Goal: Task Accomplishment & Management: Complete application form

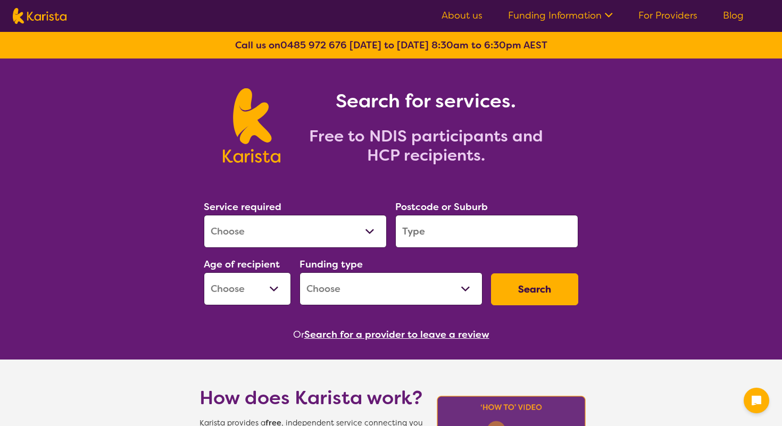
click at [291, 225] on select "Allied Health Assistant Assessment ([MEDICAL_DATA] or [MEDICAL_DATA]) Behaviour…" at bounding box center [295, 231] width 183 height 33
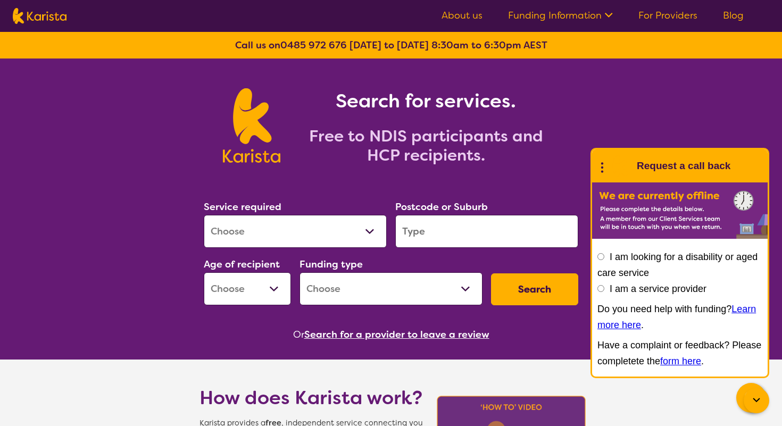
click at [609, 16] on icon at bounding box center [609, 15] width 8 height 5
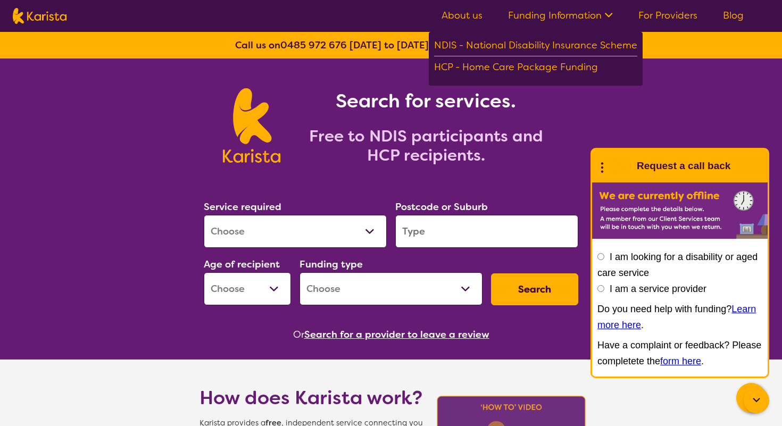
click at [551, 18] on link "Funding Information" at bounding box center [560, 15] width 105 height 13
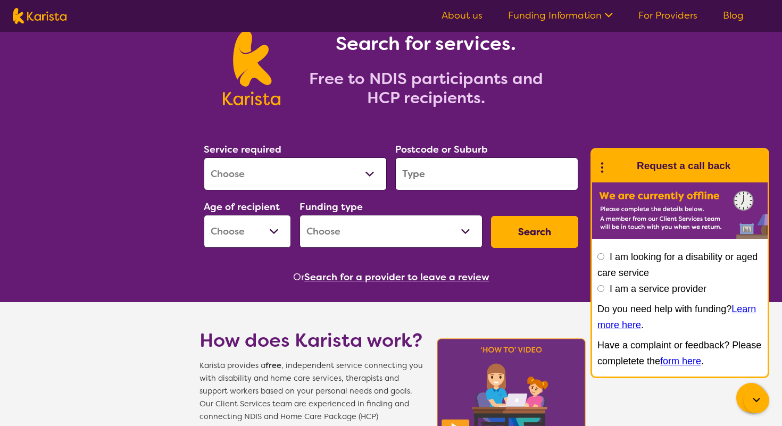
scroll to position [56, 0]
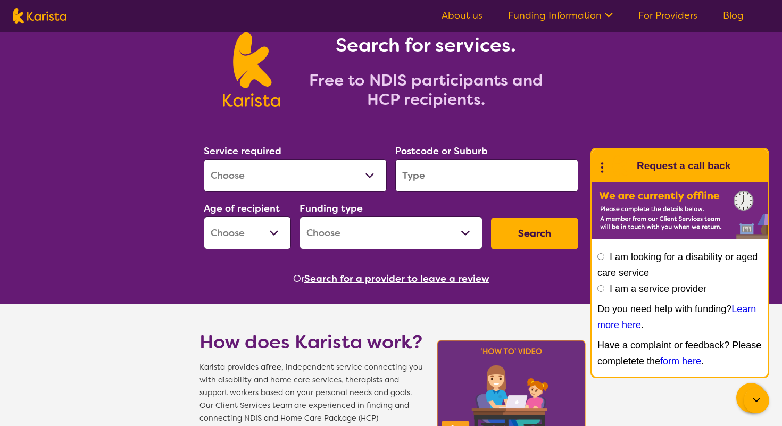
click at [682, 16] on link "For Providers" at bounding box center [667, 15] width 59 height 13
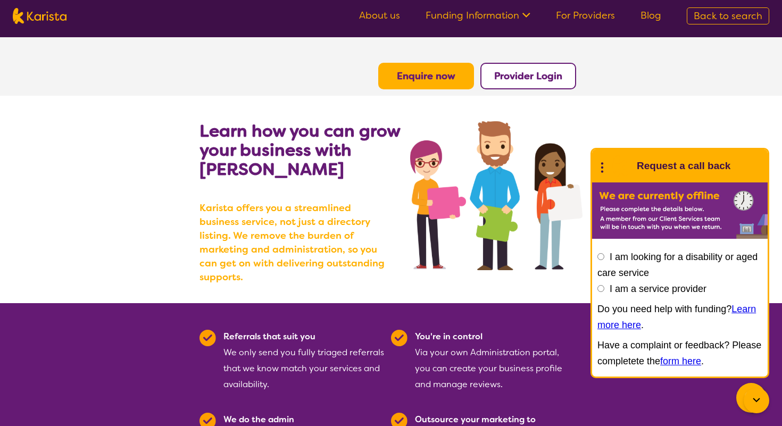
click at [516, 74] on b "Provider Login" at bounding box center [528, 76] width 68 height 13
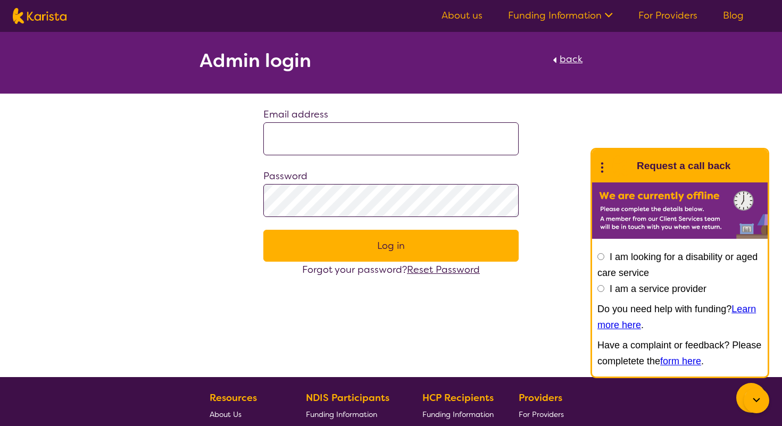
click at [381, 270] on div "Forgot your password? Reset Password" at bounding box center [390, 270] width 255 height 16
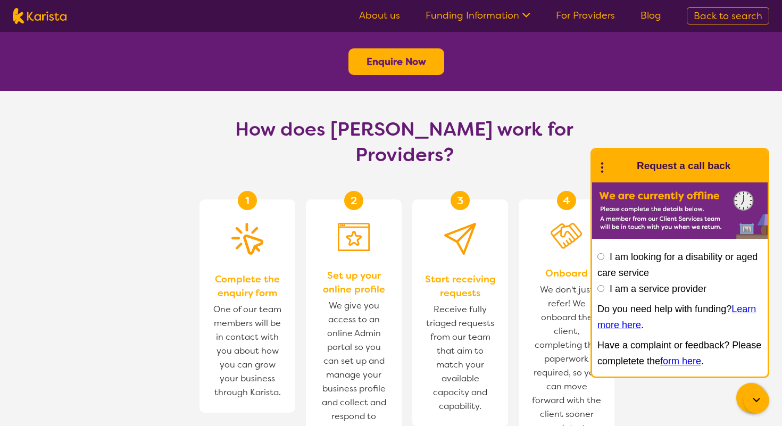
scroll to position [515, 0]
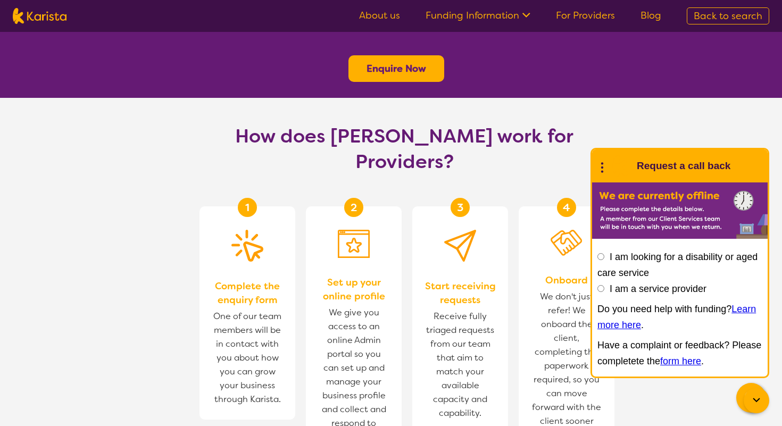
click at [665, 259] on label "I am looking for a disability or aged care service" at bounding box center [677, 265] width 160 height 27
click at [604, 259] on input "I am looking for a disability or aged care service" at bounding box center [600, 256] width 7 height 7
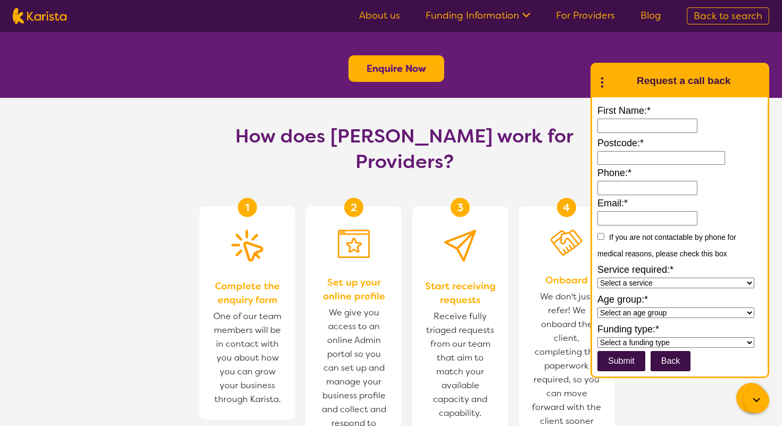
click at [649, 121] on input "First Name:*" at bounding box center [647, 126] width 100 height 14
type input "**********"
type input "3338"
type input "**********"
click at [669, 217] on input "**********" at bounding box center [647, 218] width 100 height 14
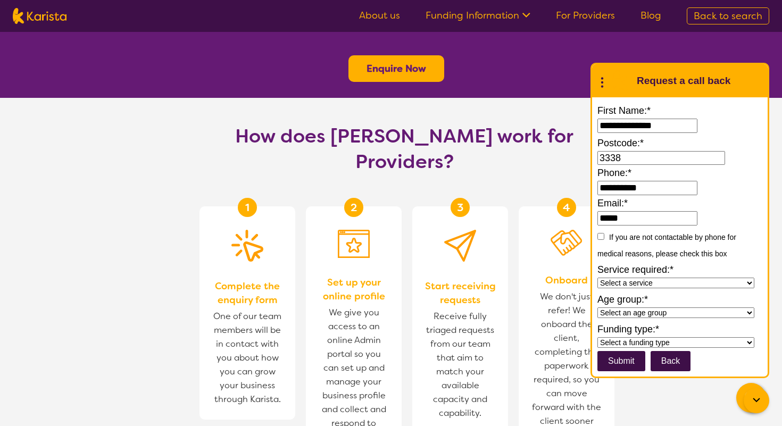
type input "**********"
click at [671, 282] on select "Select a service Allied Health Assistant Assessment Behaviour support Counselli…" at bounding box center [675, 283] width 157 height 11
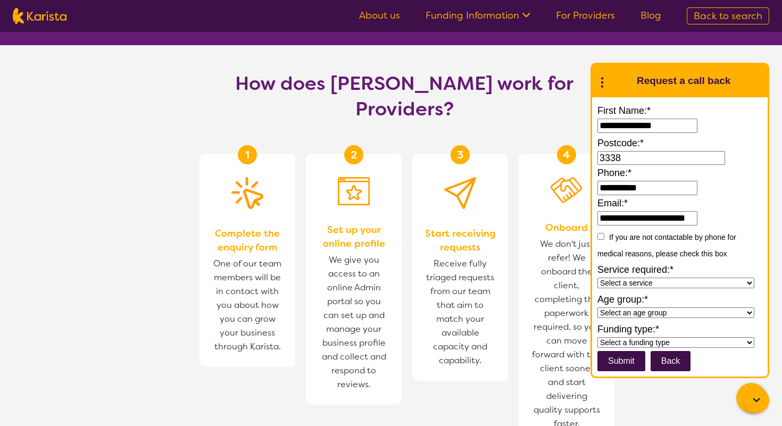
scroll to position [565, 0]
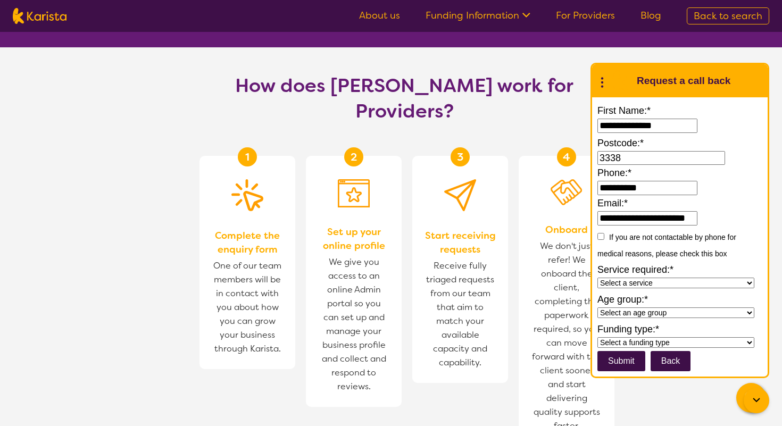
click at [764, 55] on section "How does Karista work for Providers? 1 Complete the enquiry form One of our tea…" at bounding box center [391, 281] width 782 height 469
click at [658, 362] on button "Back" at bounding box center [670, 361] width 40 height 20
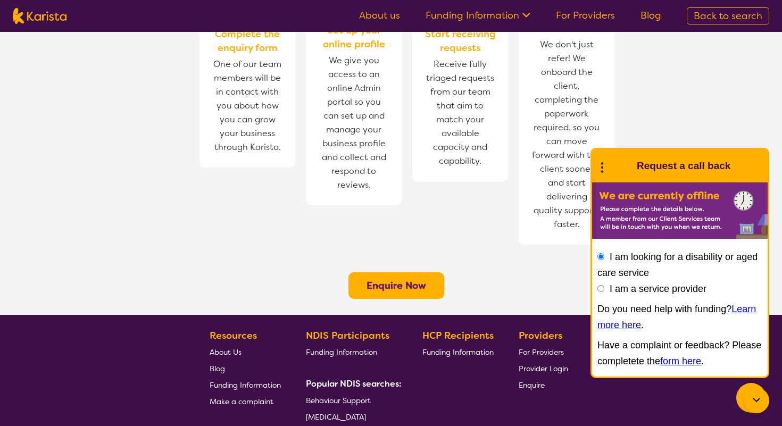
click at [413, 279] on b "Enquire Now" at bounding box center [396, 285] width 60 height 13
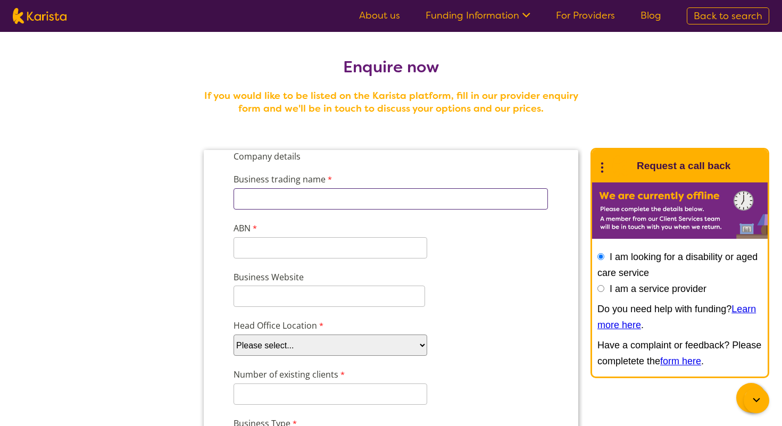
click at [352, 204] on input "Business trading name" at bounding box center [390, 198] width 314 height 21
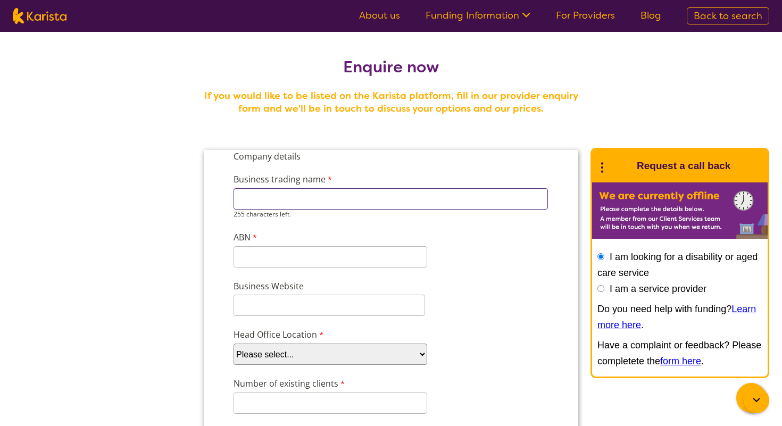
click at [338, 208] on input "Business trading name" at bounding box center [390, 198] width 314 height 21
paste input "FELICE CARE AND DISABILITY SERVICES PTY LTD"
type input "FELICE CARE AND DISABILITY SERVICES PTY LTD"
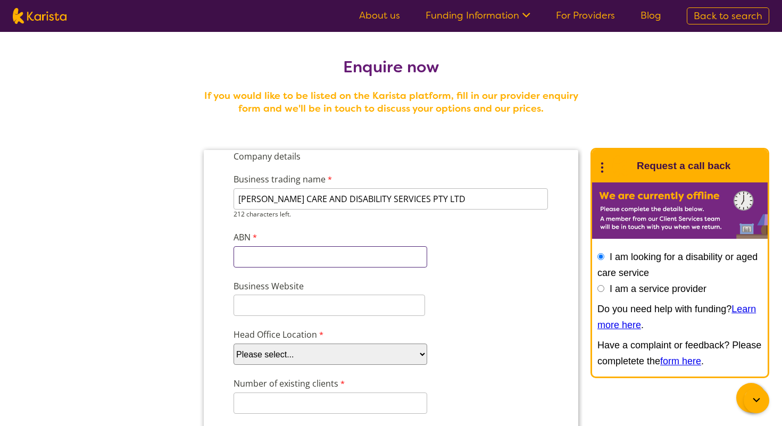
click at [313, 254] on input "ABN" at bounding box center [330, 256] width 194 height 21
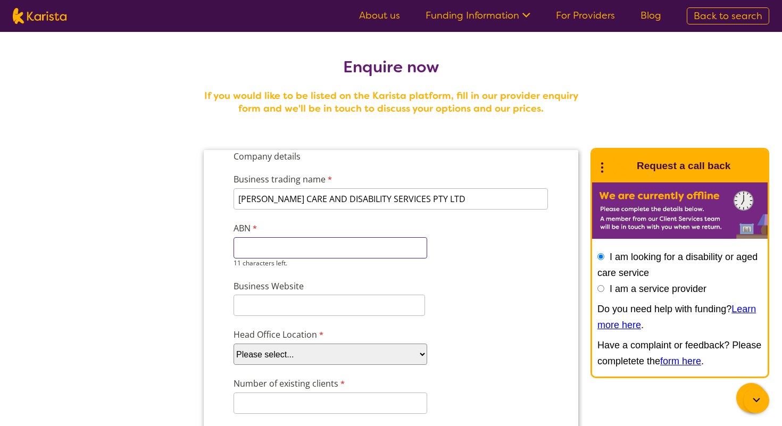
click at [313, 245] on input "ABN" at bounding box center [330, 247] width 194 height 21
paste input "81686162998"
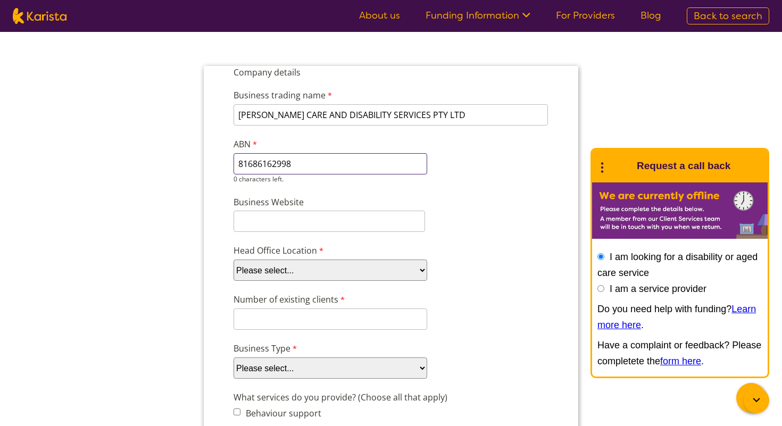
scroll to position [91, 0]
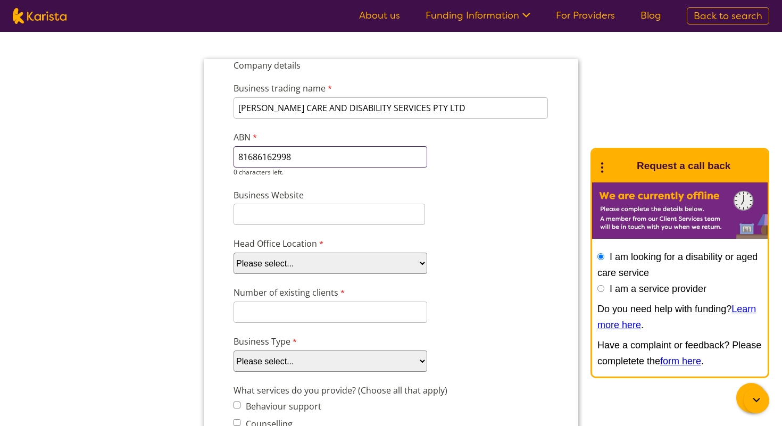
type input "81686162998"
click at [319, 210] on input "Business Website" at bounding box center [328, 214] width 191 height 21
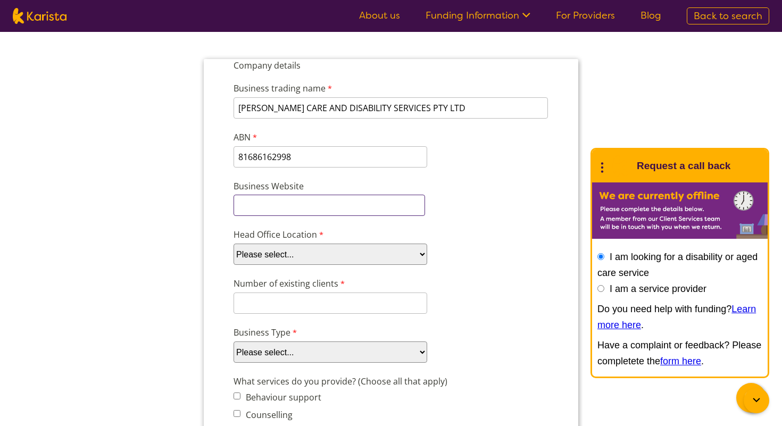
click at [321, 208] on input "Business Website" at bounding box center [328, 205] width 191 height 21
paste input "https://felicecare.com.au/"
type input "https://felicecare.com.au/"
click at [391, 226] on div "Head Office Location Please select... ACT NSW NT QLD SA TAS VIC WA" at bounding box center [390, 246] width 323 height 41
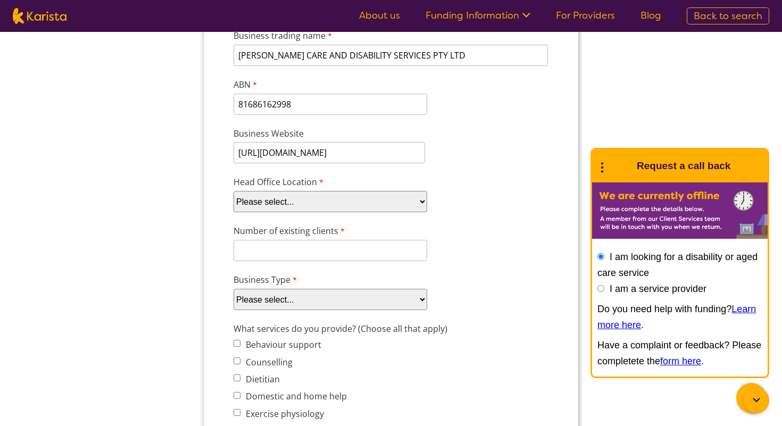
scroll to position [149, 0]
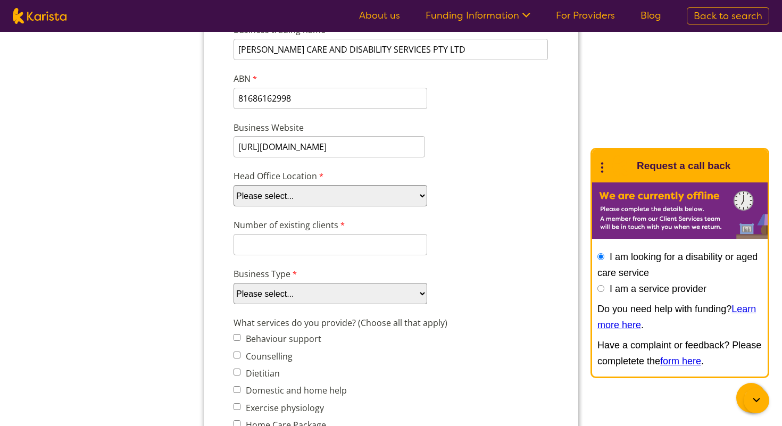
click at [380, 193] on select "Please select... ACT NSW NT QLD SA TAS VIC WA" at bounding box center [330, 195] width 194 height 21
select select "tfa_100"
click at [233, 192] on select "Please select... ACT NSW NT QLD SA TAS VIC WA" at bounding box center [330, 195] width 194 height 21
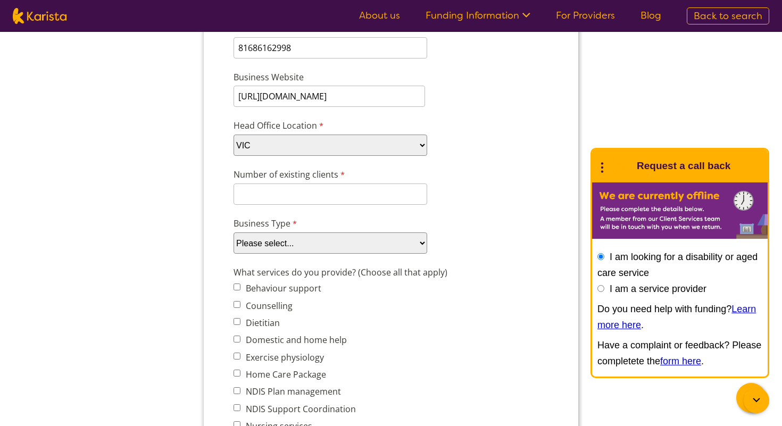
scroll to position [200, 0]
click at [325, 192] on input "Number of existing clients" at bounding box center [330, 193] width 194 height 21
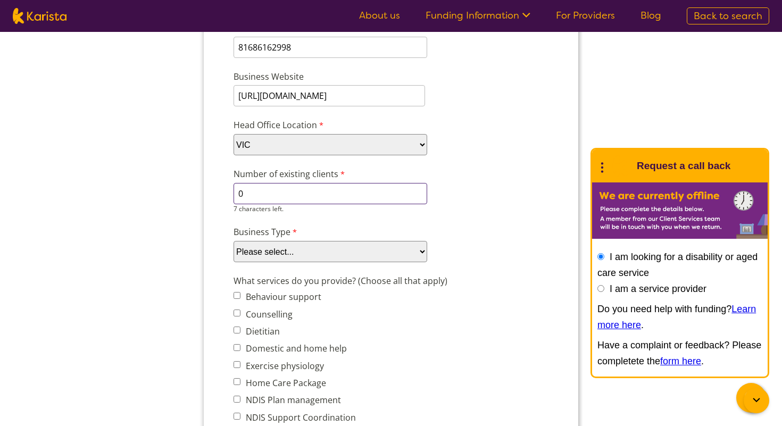
type input "0"
click at [285, 250] on select "Please select... Company Individual/Sole Trader Other (please specify)" at bounding box center [330, 251] width 194 height 21
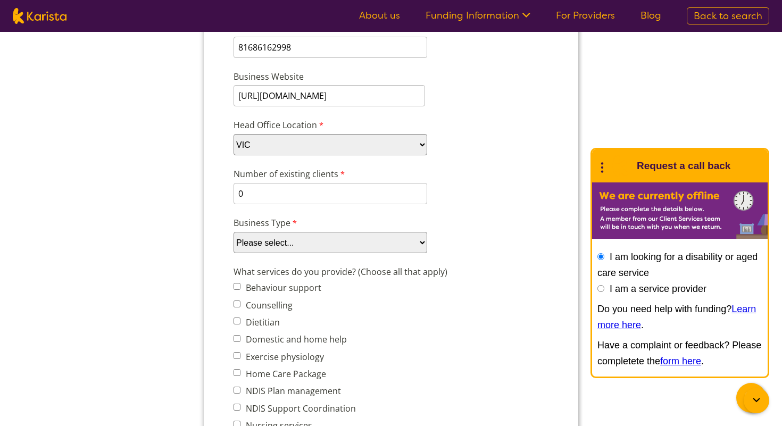
select select "tfa_87"
click at [233, 253] on select "Please select... Company Individual/Sole Trader Other (please specify)" at bounding box center [330, 242] width 194 height 21
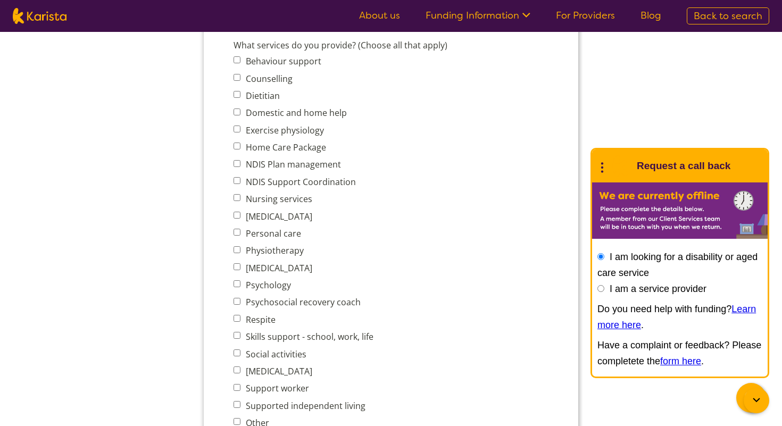
scroll to position [415, 0]
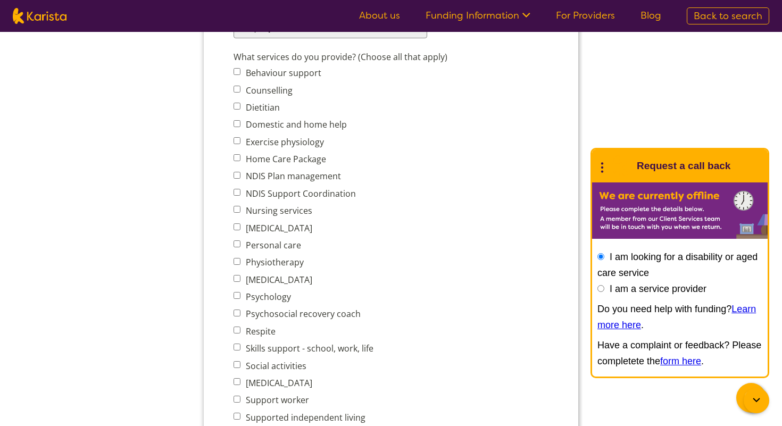
click at [275, 123] on label "Domestic and home help" at bounding box center [295, 125] width 104 height 12
click at [240, 123] on input "Domestic and home help" at bounding box center [236, 123] width 7 height 7
checkbox input "true"
click at [298, 188] on label "NDIS Support Coordination" at bounding box center [299, 194] width 113 height 12
click at [240, 189] on input "NDIS Support Coordination" at bounding box center [236, 192] width 7 height 7
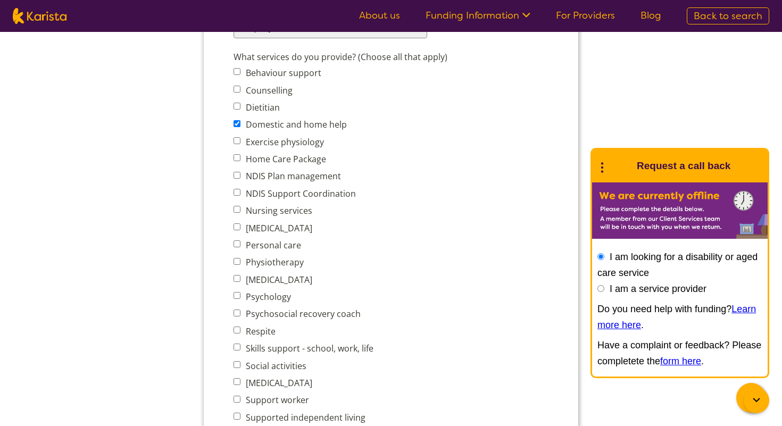
checkbox input "true"
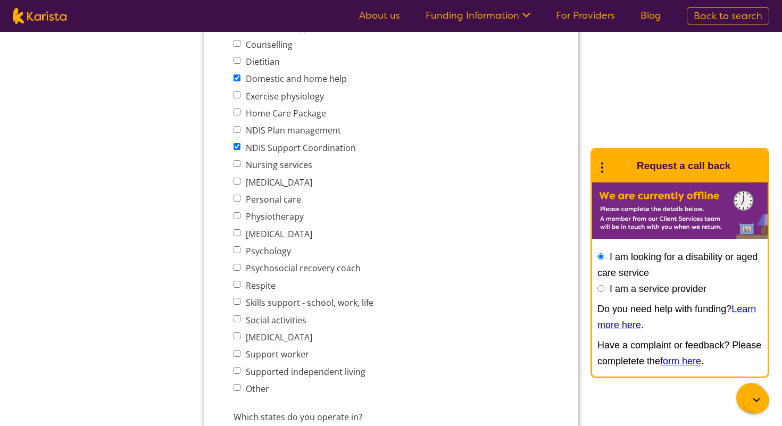
scroll to position [464, 0]
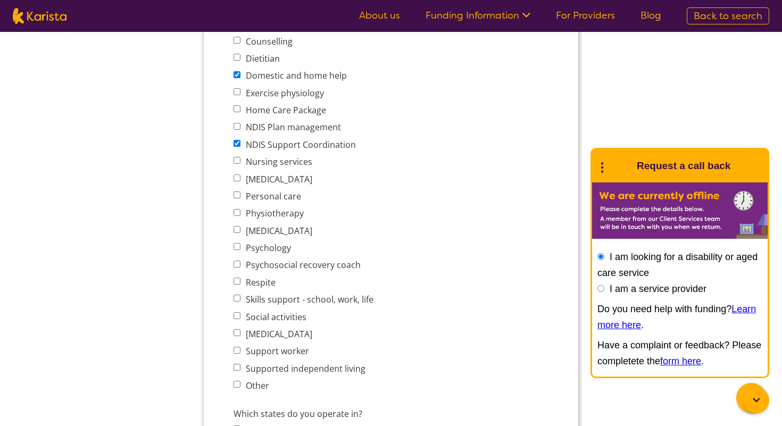
click at [288, 195] on label "Personal care" at bounding box center [272, 196] width 58 height 12
click at [240, 195] on input "Personal care" at bounding box center [236, 194] width 7 height 7
checkbox input "true"
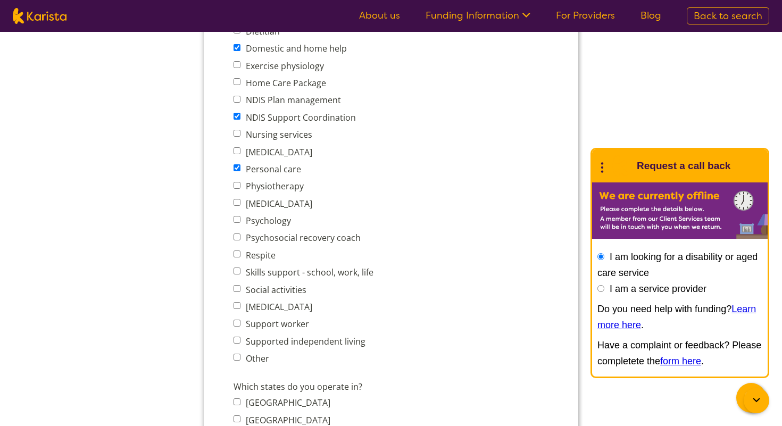
scroll to position [492, 0]
click at [270, 253] on label "Respite" at bounding box center [259, 254] width 33 height 12
click at [240, 253] on input "Respite" at bounding box center [236, 252] width 7 height 7
checkbox input "true"
click at [267, 285] on label "Social activities" at bounding box center [275, 289] width 64 height 12
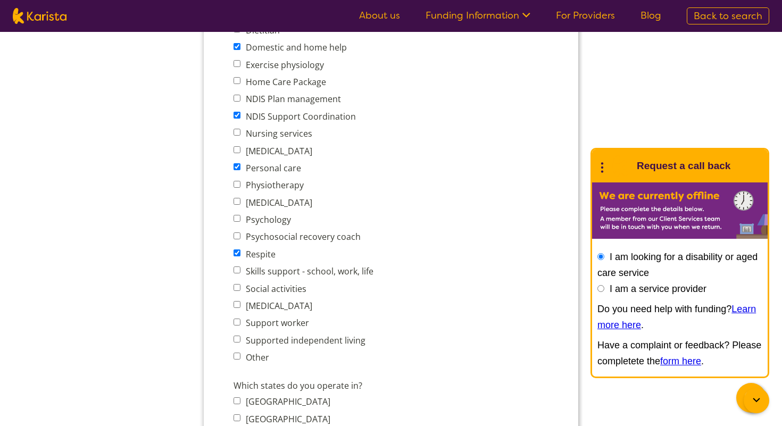
click at [240, 285] on input "Social activities" at bounding box center [236, 287] width 7 height 7
checkbox input "true"
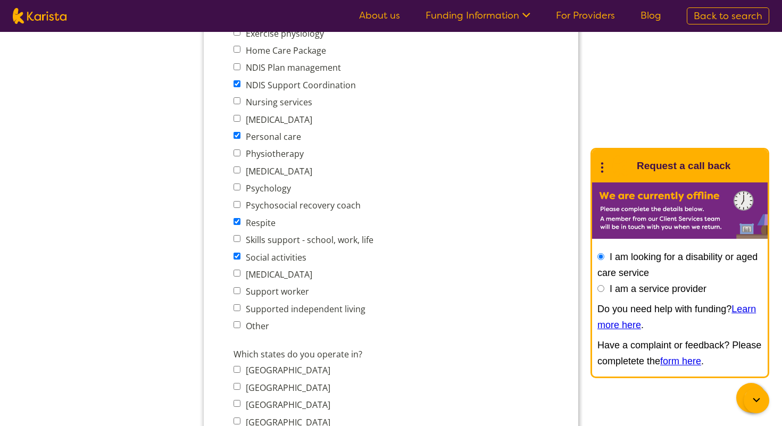
scroll to position [526, 0]
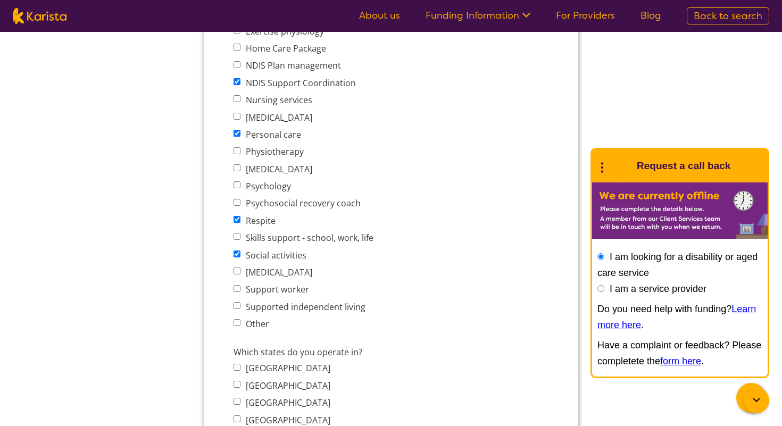
click at [267, 285] on label "Support worker" at bounding box center [276, 289] width 66 height 12
click at [240, 285] on input "Support worker" at bounding box center [236, 288] width 7 height 7
checkbox input "true"
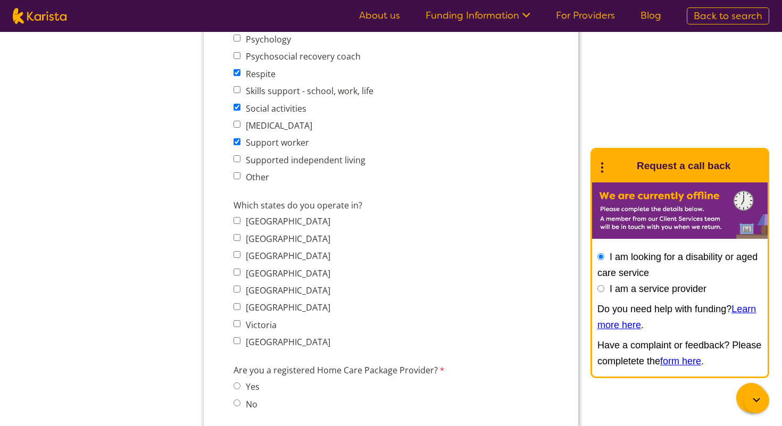
scroll to position [682, 0]
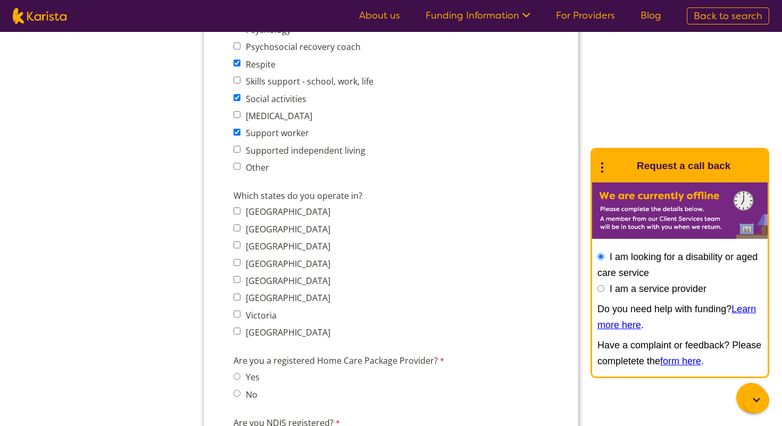
click at [263, 310] on label "Victoria" at bounding box center [260, 316] width 34 height 12
click at [240, 311] on input "Victoria" at bounding box center [236, 314] width 7 height 7
checkbox input "true"
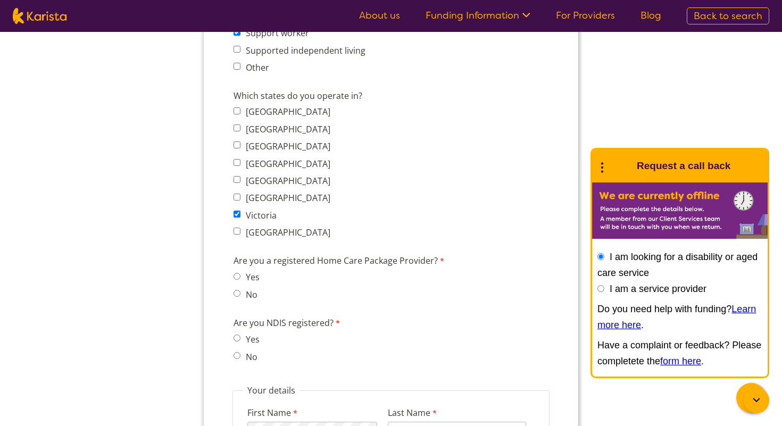
scroll to position [788, 0]
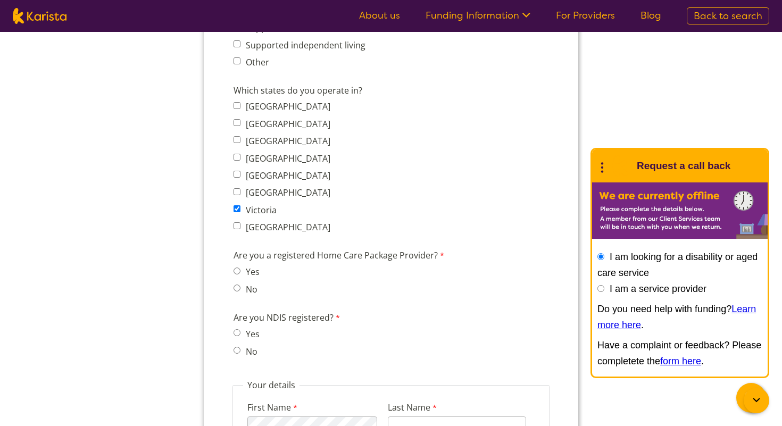
click at [249, 283] on label "No" at bounding box center [250, 289] width 15 height 12
click at [240, 285] on input "No" at bounding box center [236, 288] width 7 height 7
radio input "true"
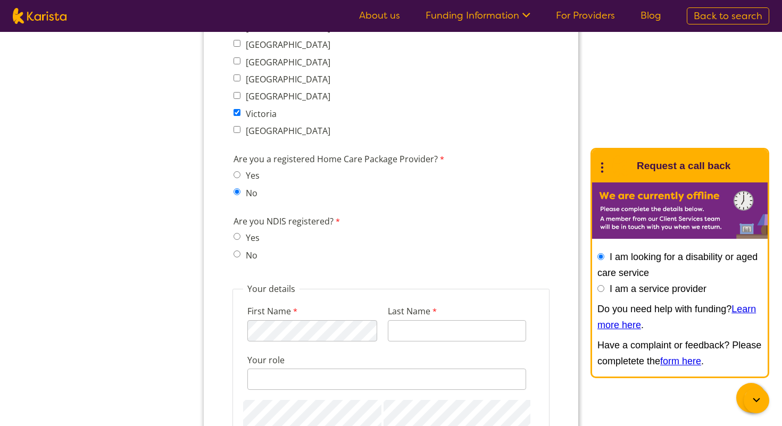
scroll to position [885, 0]
click at [247, 248] on label "No" at bounding box center [250, 254] width 15 height 12
click at [240, 249] on input "No" at bounding box center [236, 252] width 7 height 7
radio input "true"
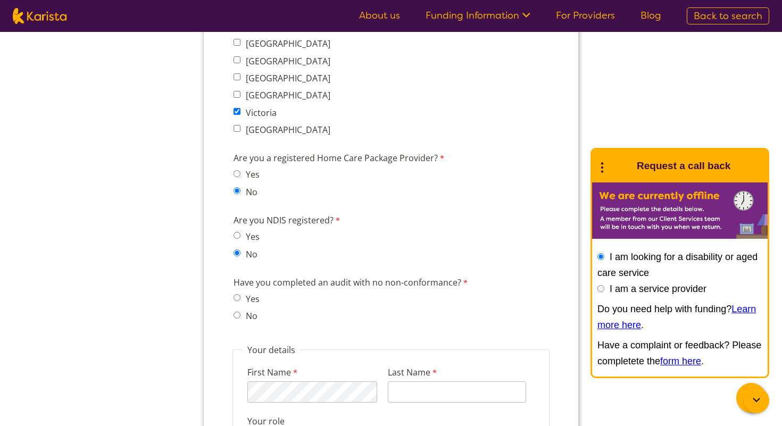
click at [250, 216] on label "Are you NDIS registered?" at bounding box center [287, 221] width 109 height 15
click at [250, 231] on label "Yes" at bounding box center [251, 237] width 17 height 12
click at [240, 232] on input "Yes" at bounding box center [236, 235] width 7 height 7
radio input "true"
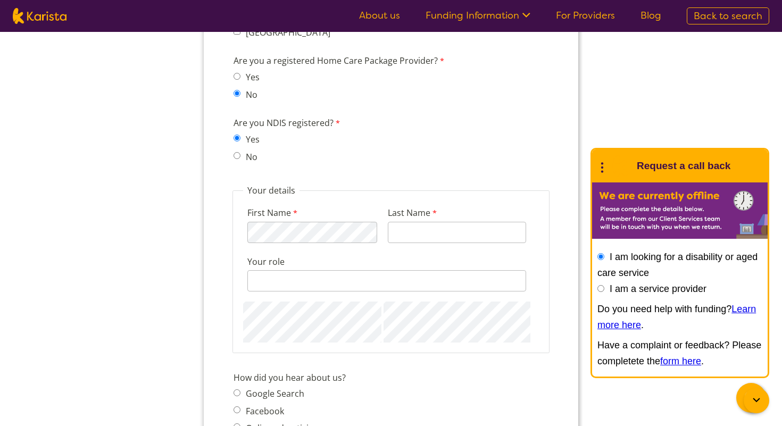
scroll to position [992, 0]
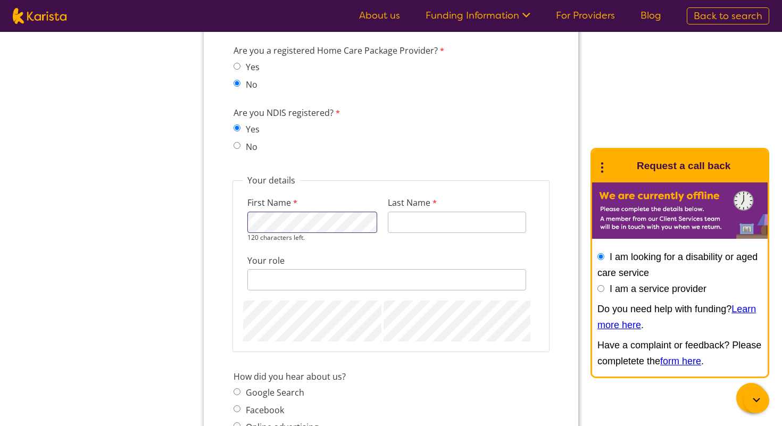
type input "Rahman"
click at [331, 269] on input "Your role" at bounding box center [386, 279] width 279 height 21
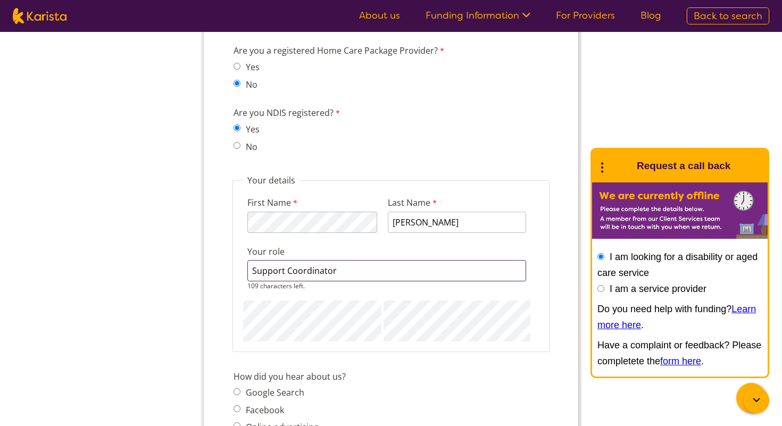
type input "Support Coordinator"
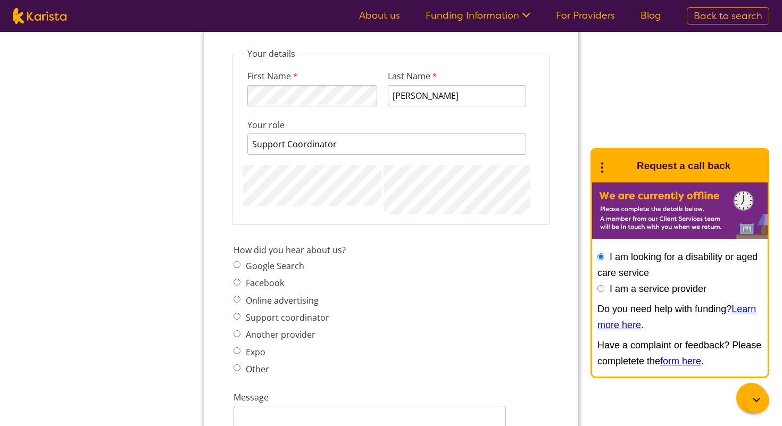
scroll to position [1127, 0]
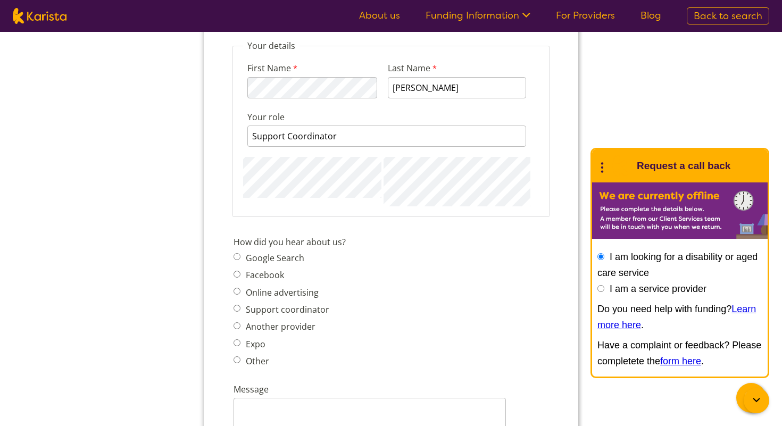
click at [283, 302] on span "Support coordinator" at bounding box center [284, 309] width 102 height 15
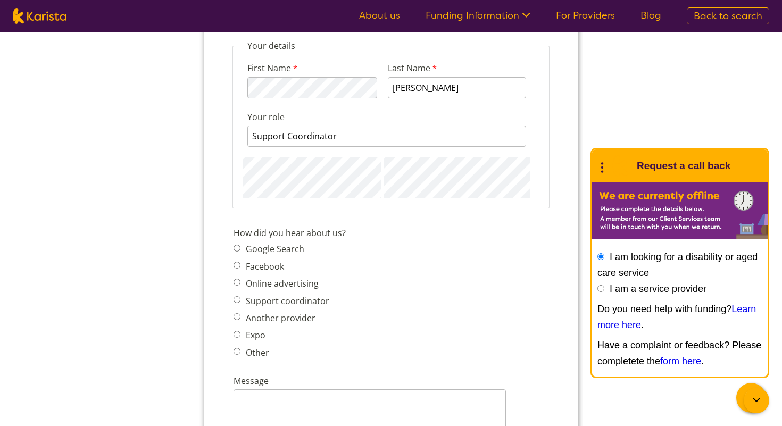
click at [266, 243] on label "Google Search" at bounding box center [274, 249] width 62 height 12
click at [240, 245] on input "Google Search" at bounding box center [236, 248] width 7 height 7
radio input "true"
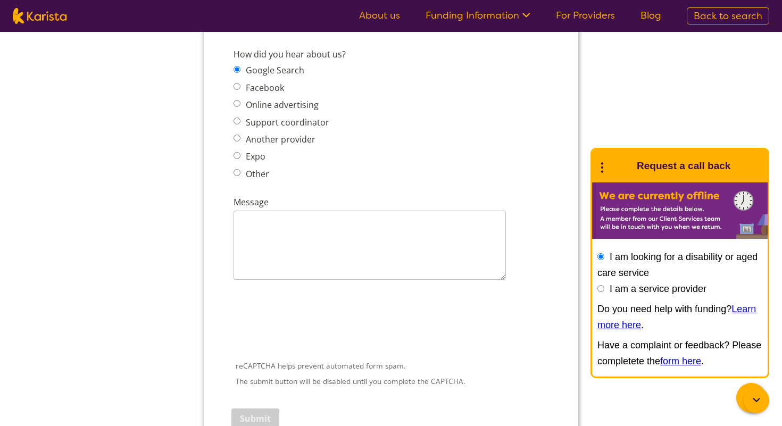
scroll to position [1306, 0]
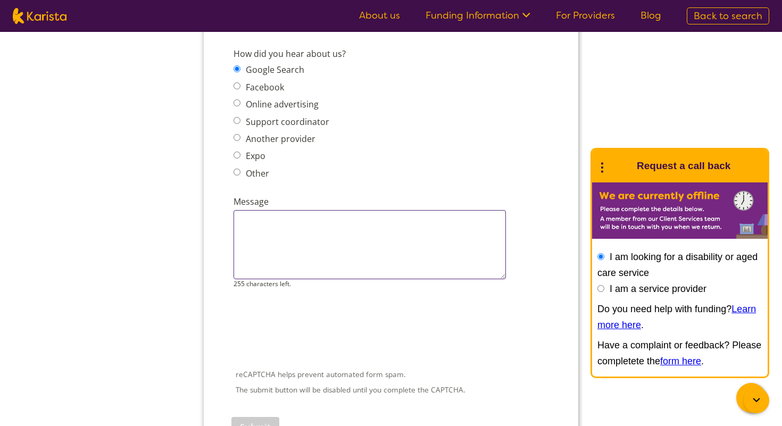
click at [329, 221] on textarea "Message" at bounding box center [369, 244] width 272 height 69
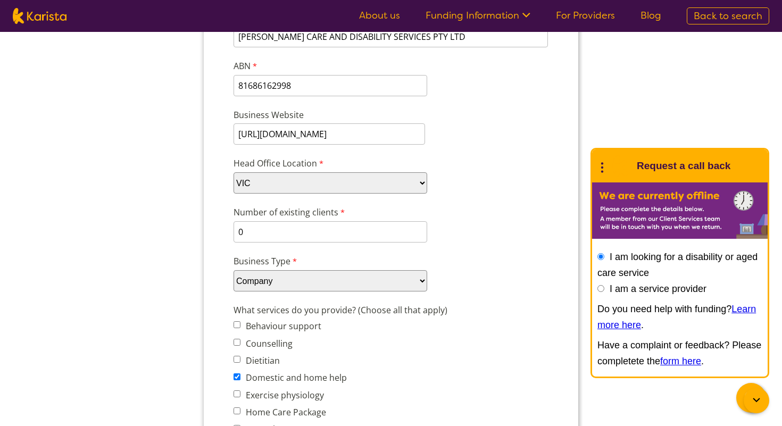
scroll to position [0, 0]
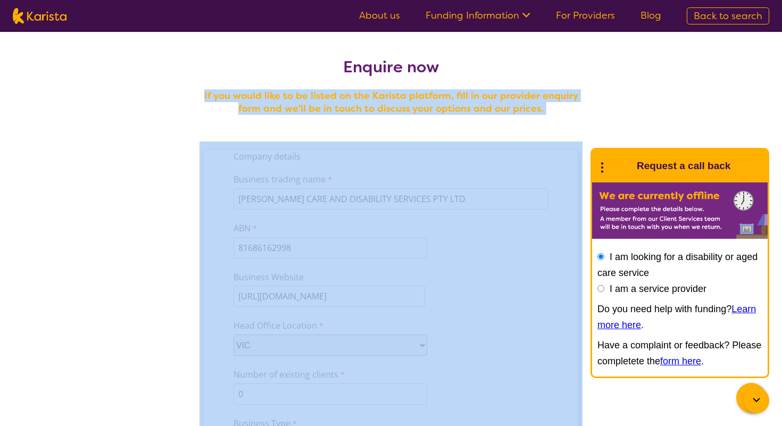
drag, startPoint x: 559, startPoint y: 116, endPoint x: 180, endPoint y: 100, distance: 379.5
copy h4 "If you would like to be listed on the Karista platform, fill in our provider en…"
click at [399, 100] on h4 "If you would like to be listed on the Karista platform, fill in our provider en…" at bounding box center [390, 102] width 383 height 26
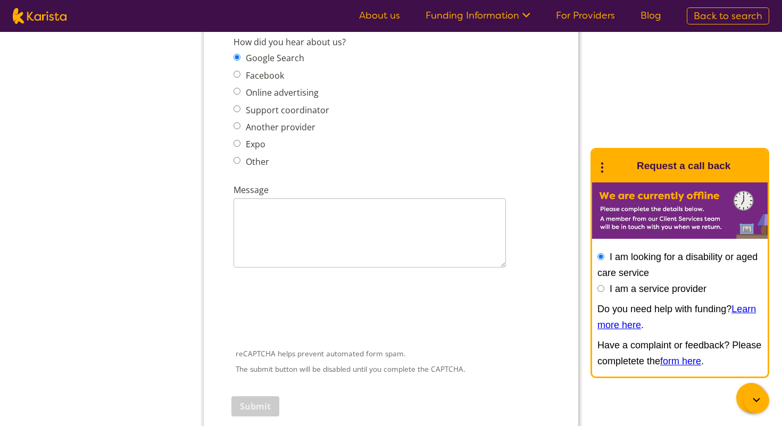
scroll to position [1317, 0]
click at [336, 239] on textarea "Message" at bounding box center [369, 233] width 272 height 69
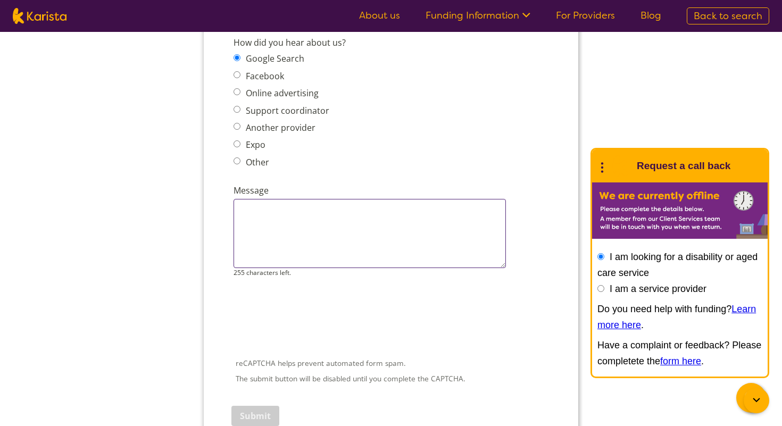
paste textarea "Hello, I would like to be registered on the Karista platform. Please let me kno…"
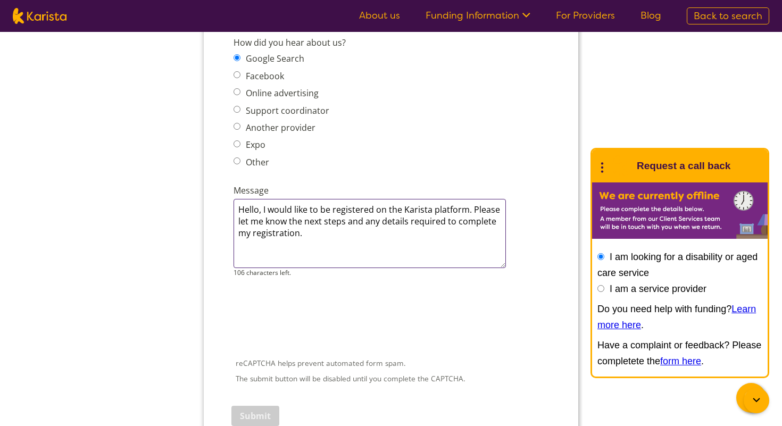
type textarea "Hello, I would like to be registered on the Karista platform. Please let me kno…"
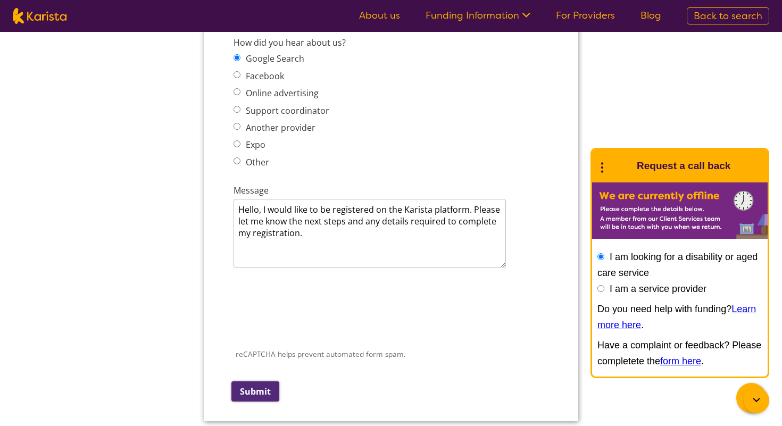
click at [255, 381] on input "Submit" at bounding box center [255, 391] width 48 height 20
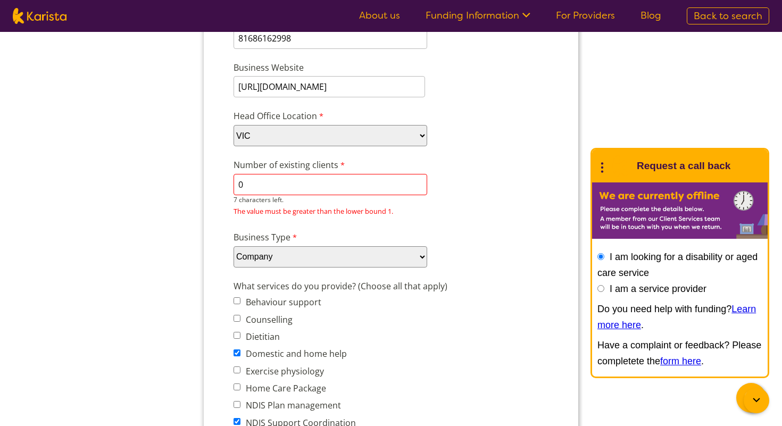
scroll to position [209, 0]
type input "1"
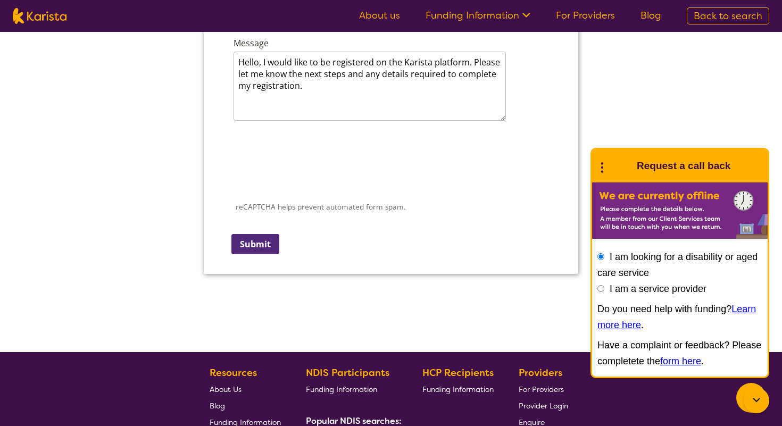
scroll to position [1506, 0]
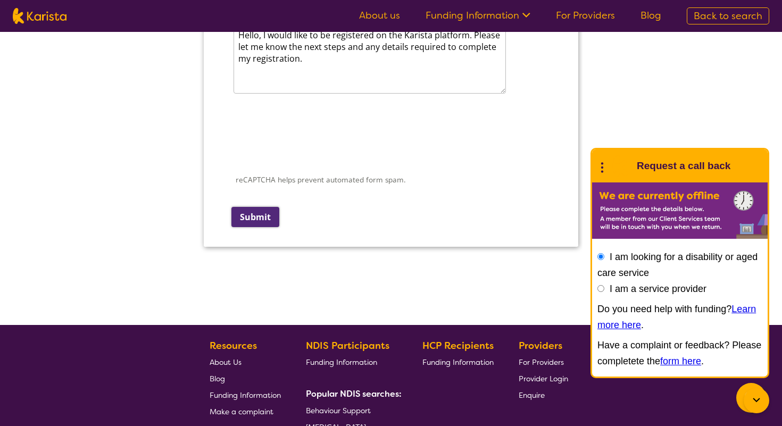
click at [253, 208] on input "Submit" at bounding box center [255, 217] width 48 height 20
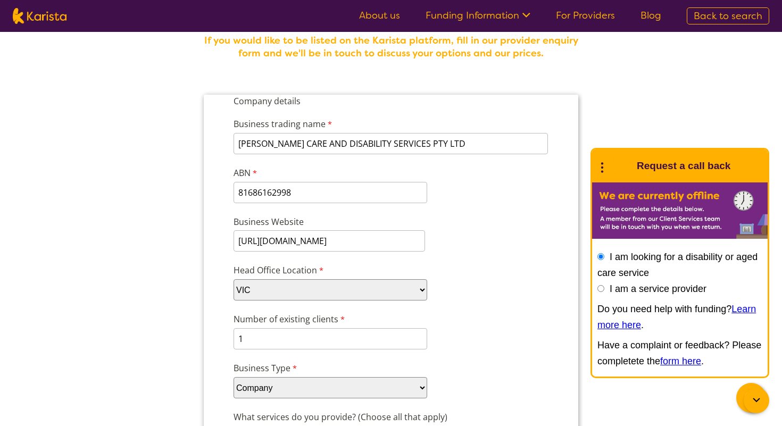
scroll to position [0, 0]
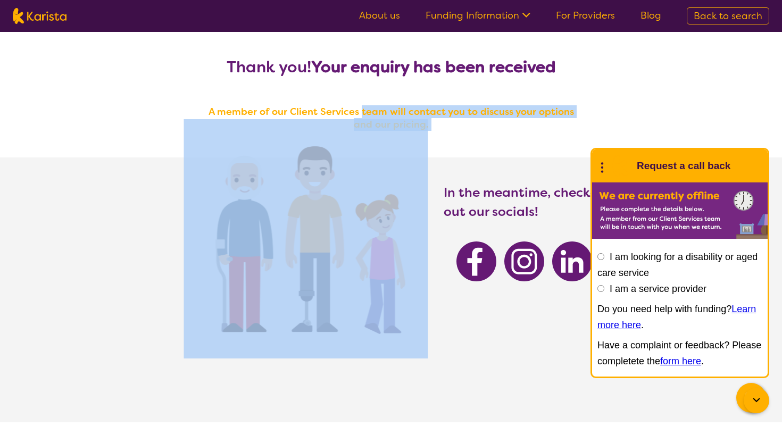
drag, startPoint x: 353, startPoint y: 114, endPoint x: 470, endPoint y: 133, distance: 119.1
click at [470, 133] on div "Thank you! Your enquiry has been received A member of our Client Services team …" at bounding box center [391, 240] width 782 height 416
